Goal: Use online tool/utility: Utilize a website feature to perform a specific function

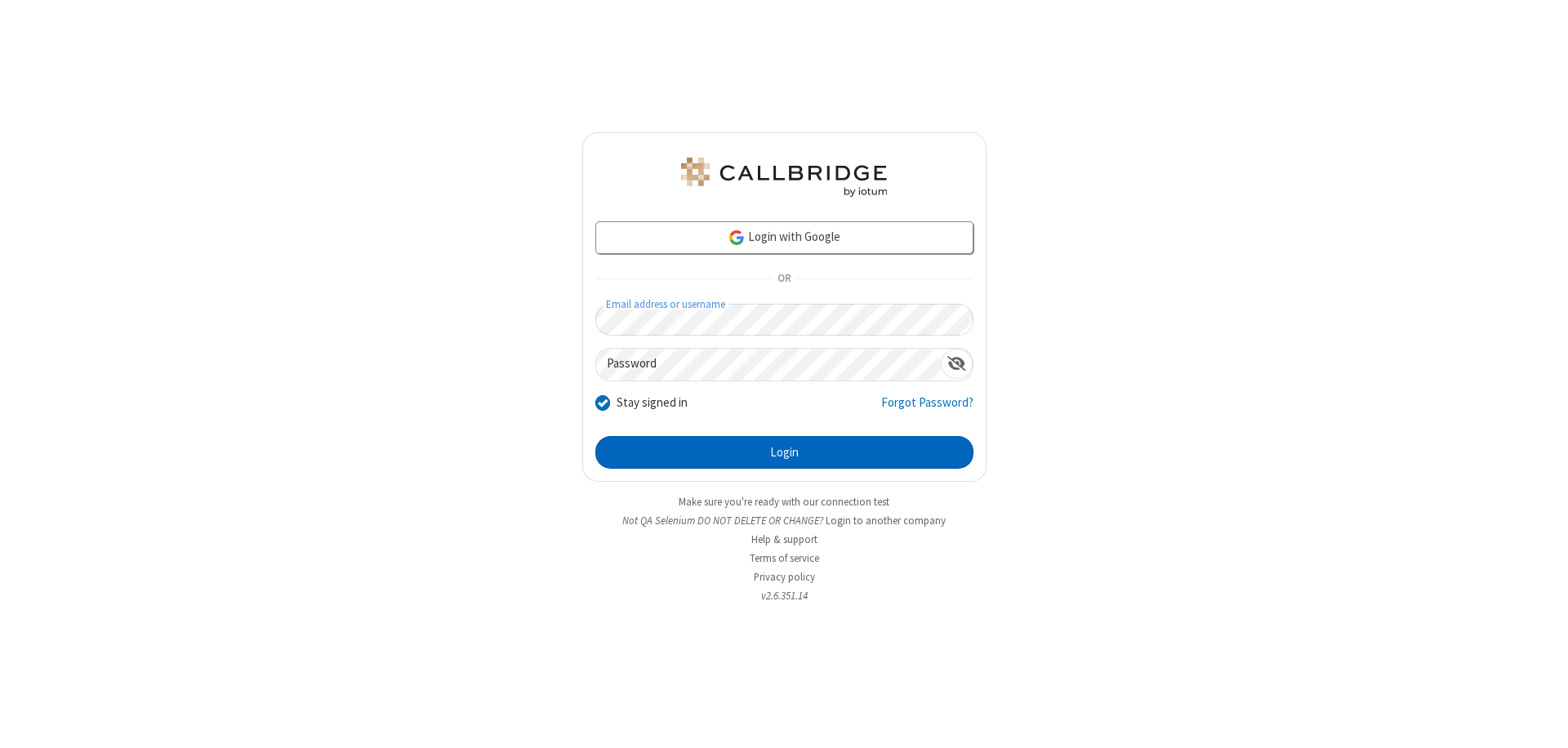
click at [784, 453] on button "Login" at bounding box center [784, 452] width 378 height 32
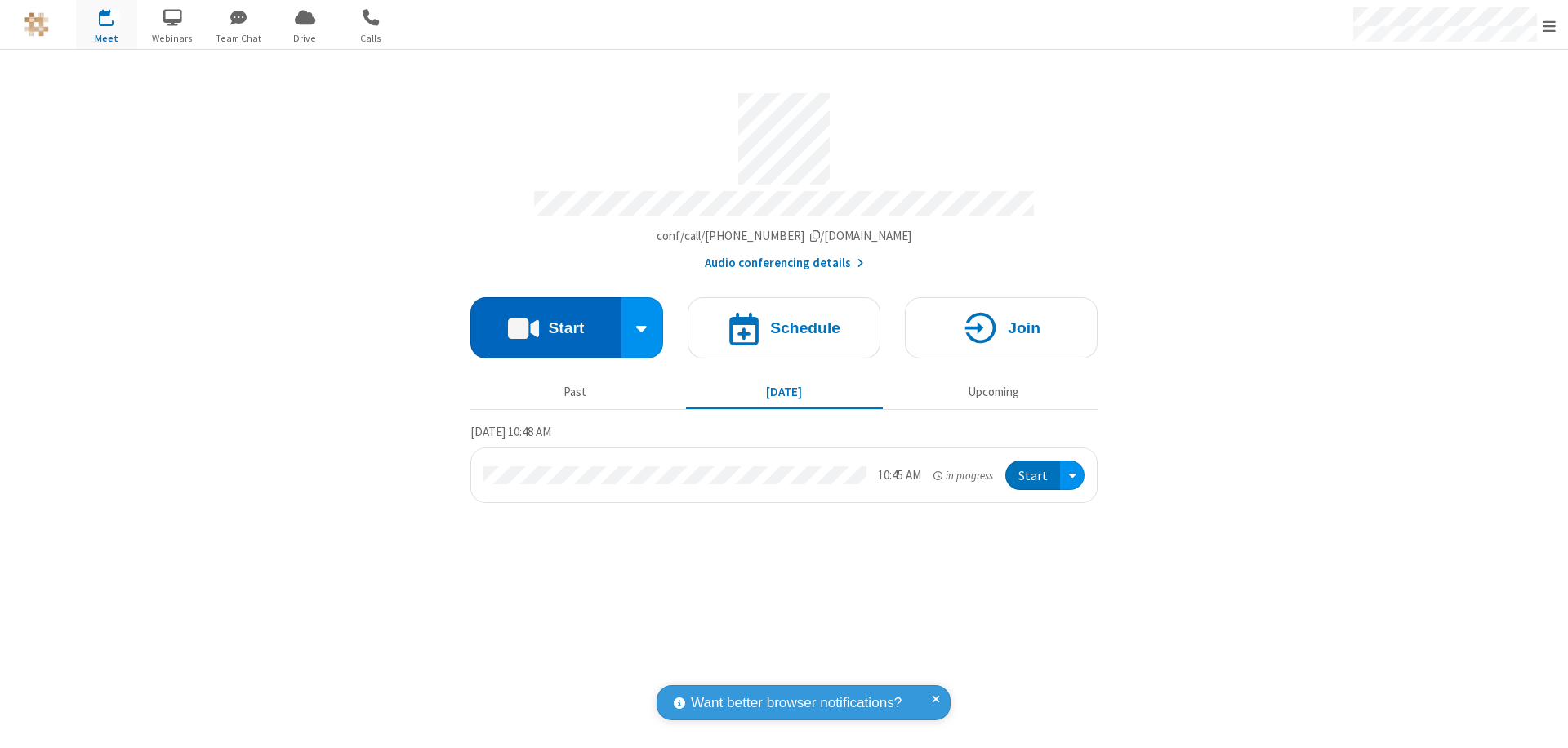
click at [546, 320] on button "Start" at bounding box center [546, 328] width 151 height 62
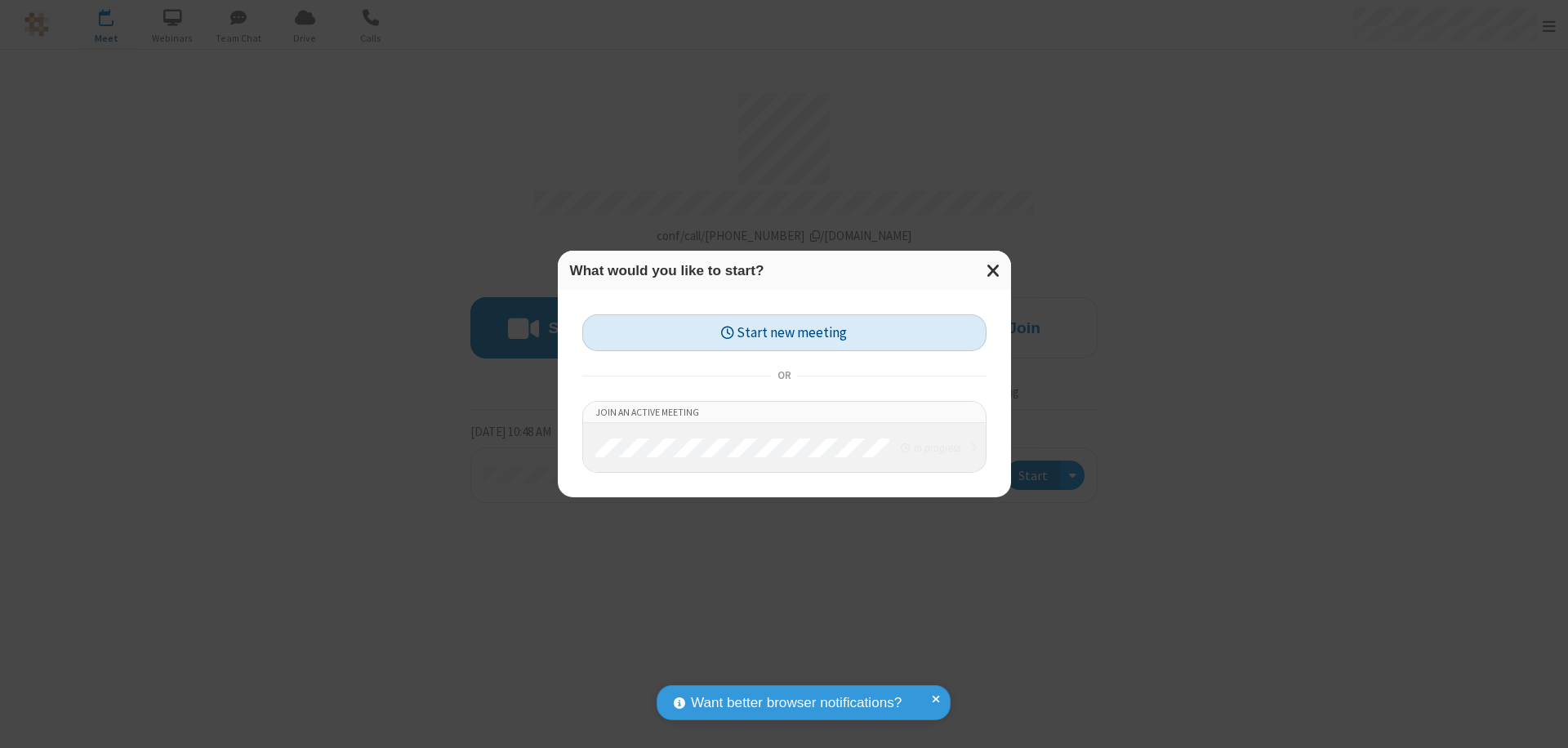
click at [784, 332] on button "Start new meeting" at bounding box center [784, 332] width 405 height 37
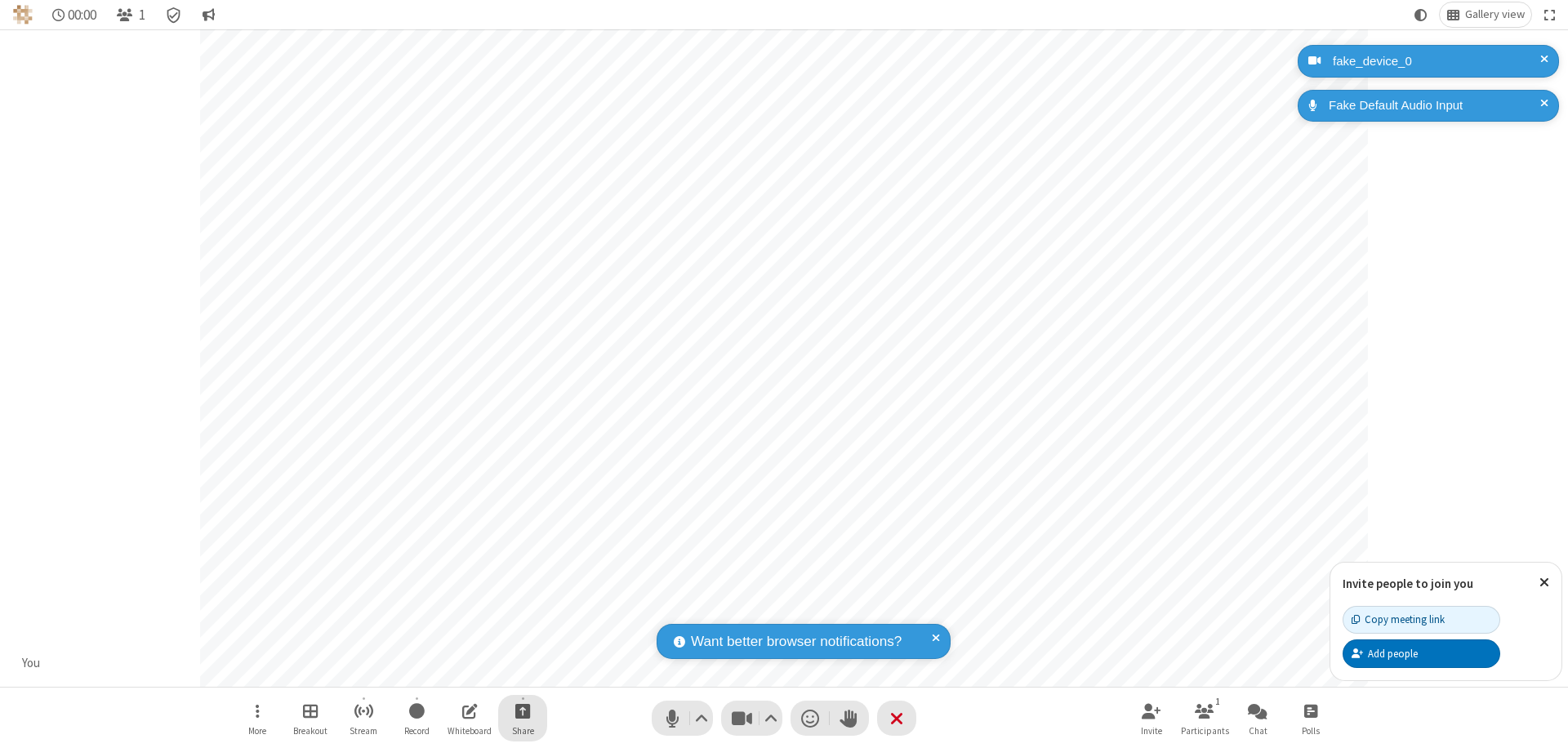
click at [523, 711] on span "Start sharing" at bounding box center [523, 711] width 16 height 21
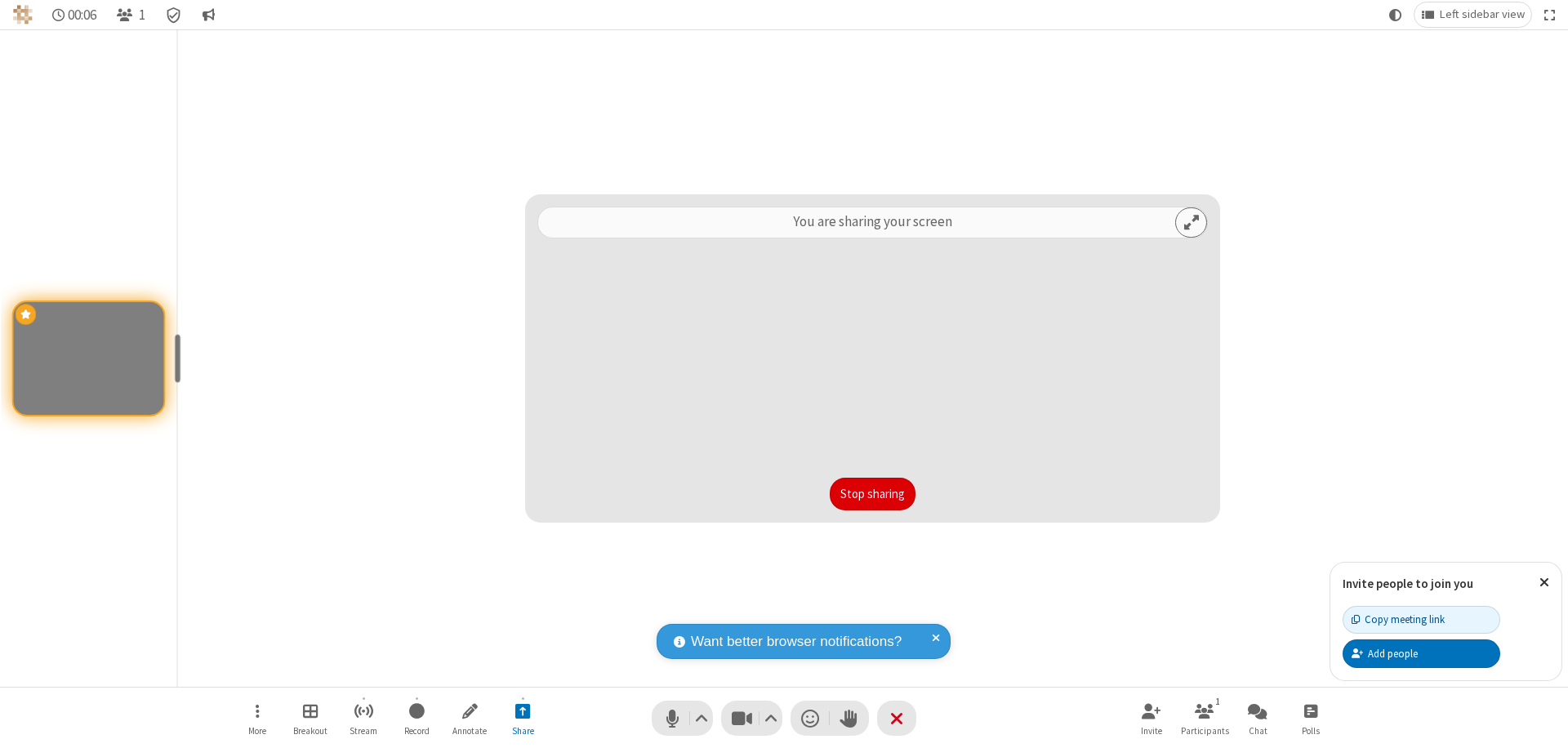
click at [872, 495] on button "Stop sharing" at bounding box center [872, 494] width 86 height 32
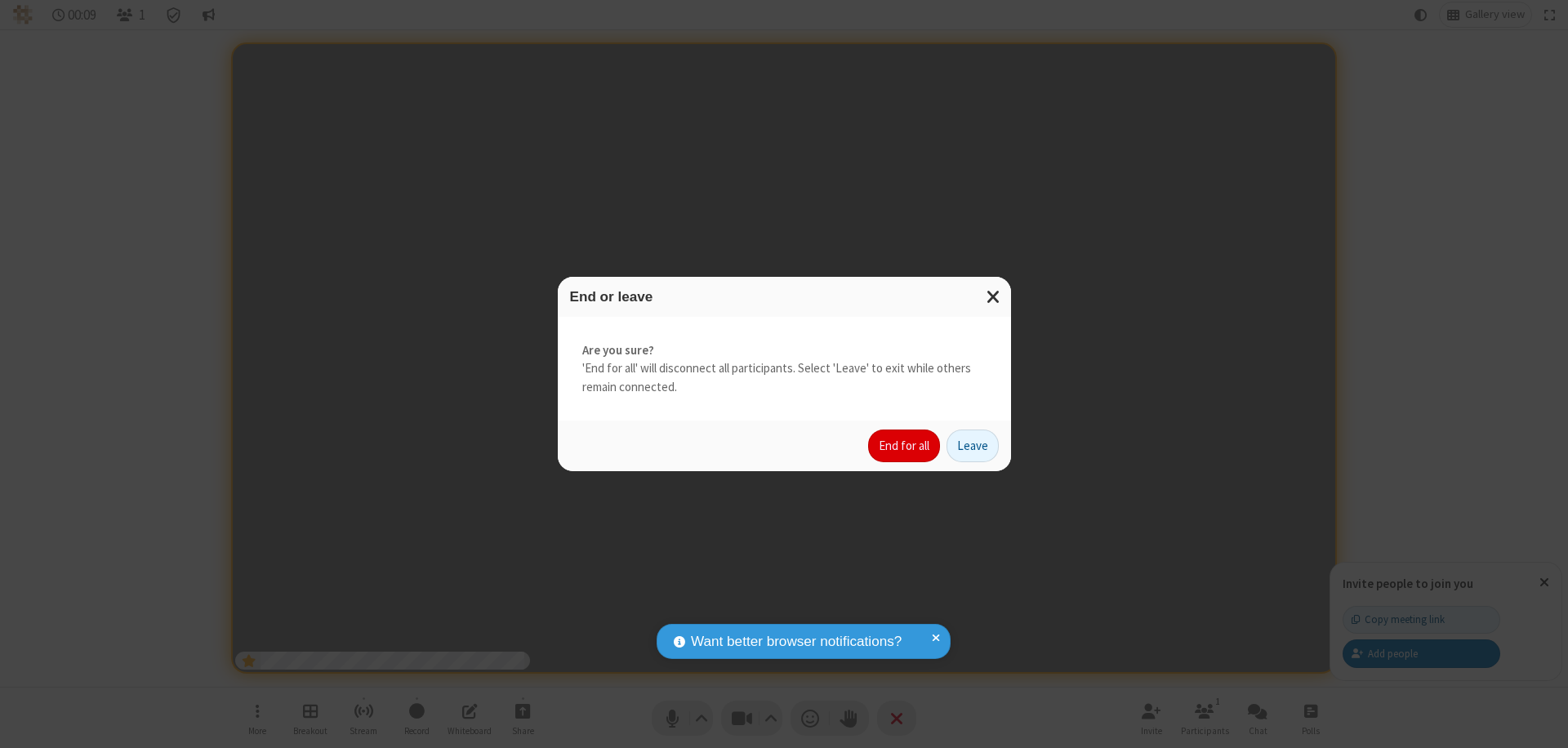
click at [905, 446] on button "End for all" at bounding box center [904, 445] width 72 height 32
